Goal: Navigation & Orientation: Find specific page/section

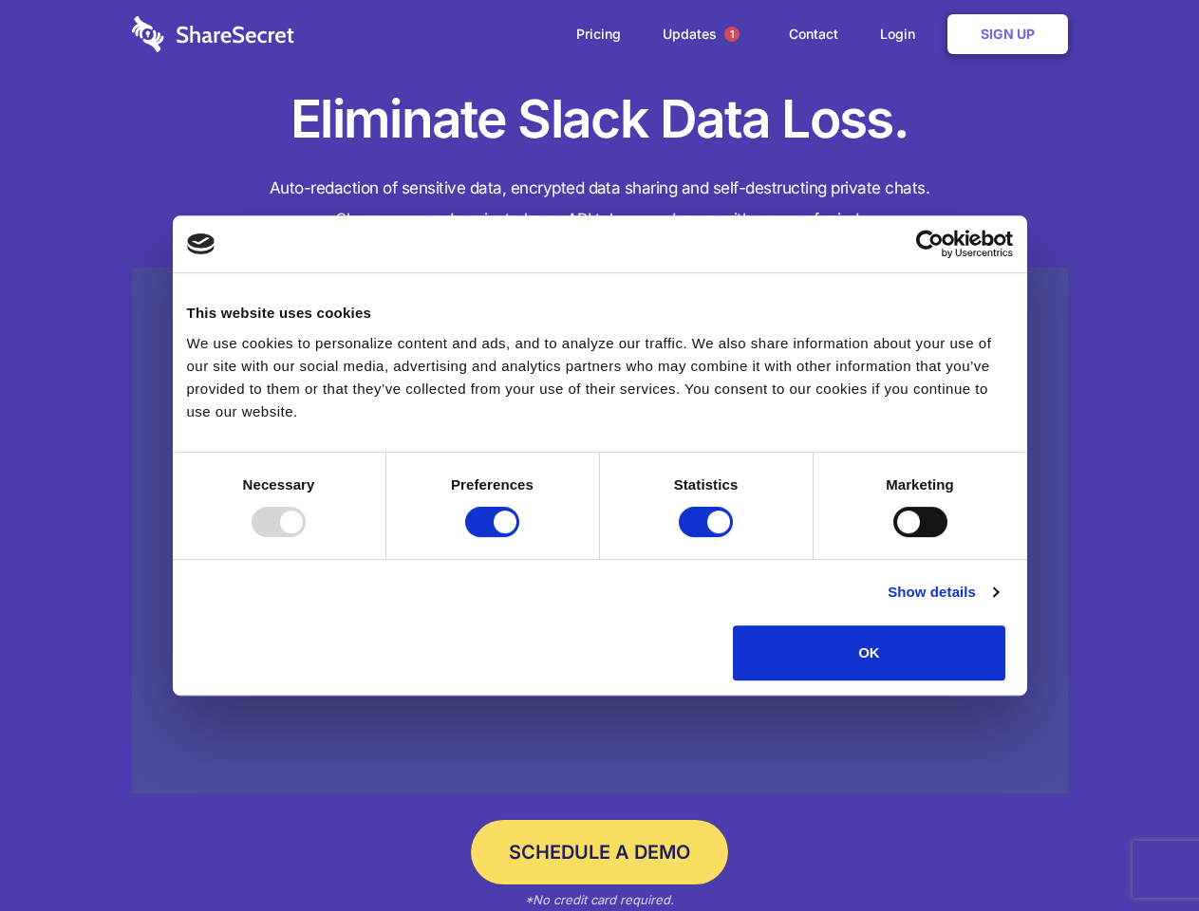
click at [306, 537] on div at bounding box center [279, 522] width 54 height 30
click at [519, 537] on input "Preferences" at bounding box center [492, 522] width 54 height 30
checkbox input "false"
click at [708, 537] on input "Statistics" at bounding box center [706, 522] width 54 height 30
checkbox input "false"
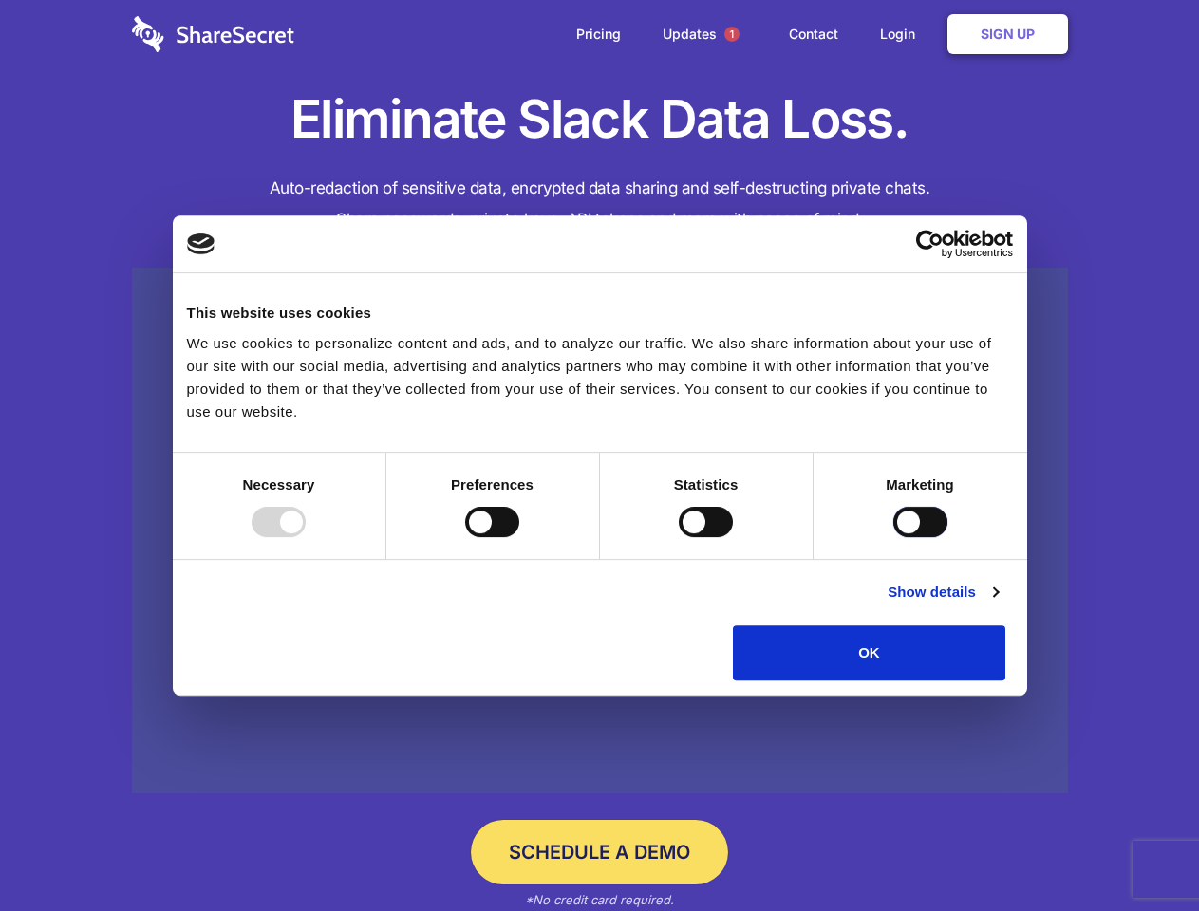
click at [893, 537] on input "Marketing" at bounding box center [920, 522] width 54 height 30
checkbox input "true"
click at [998, 604] on link "Show details" at bounding box center [942, 592] width 110 height 23
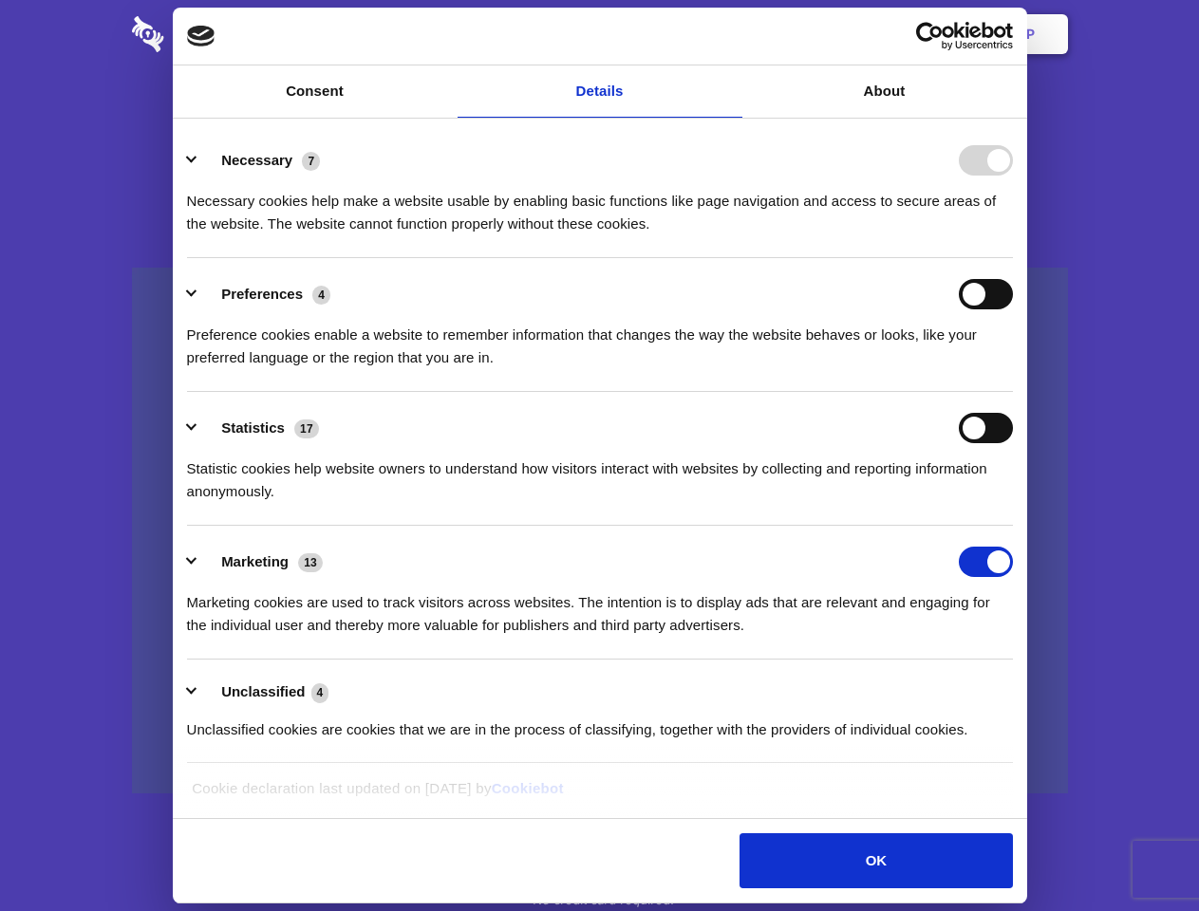
click at [1013, 258] on li "Necessary 7 Necessary cookies help make a website usable by enabling basic func…" at bounding box center [600, 191] width 826 height 134
click at [731, 34] on span "1" at bounding box center [731, 34] width 15 height 15
